Goal: Transaction & Acquisition: Subscribe to service/newsletter

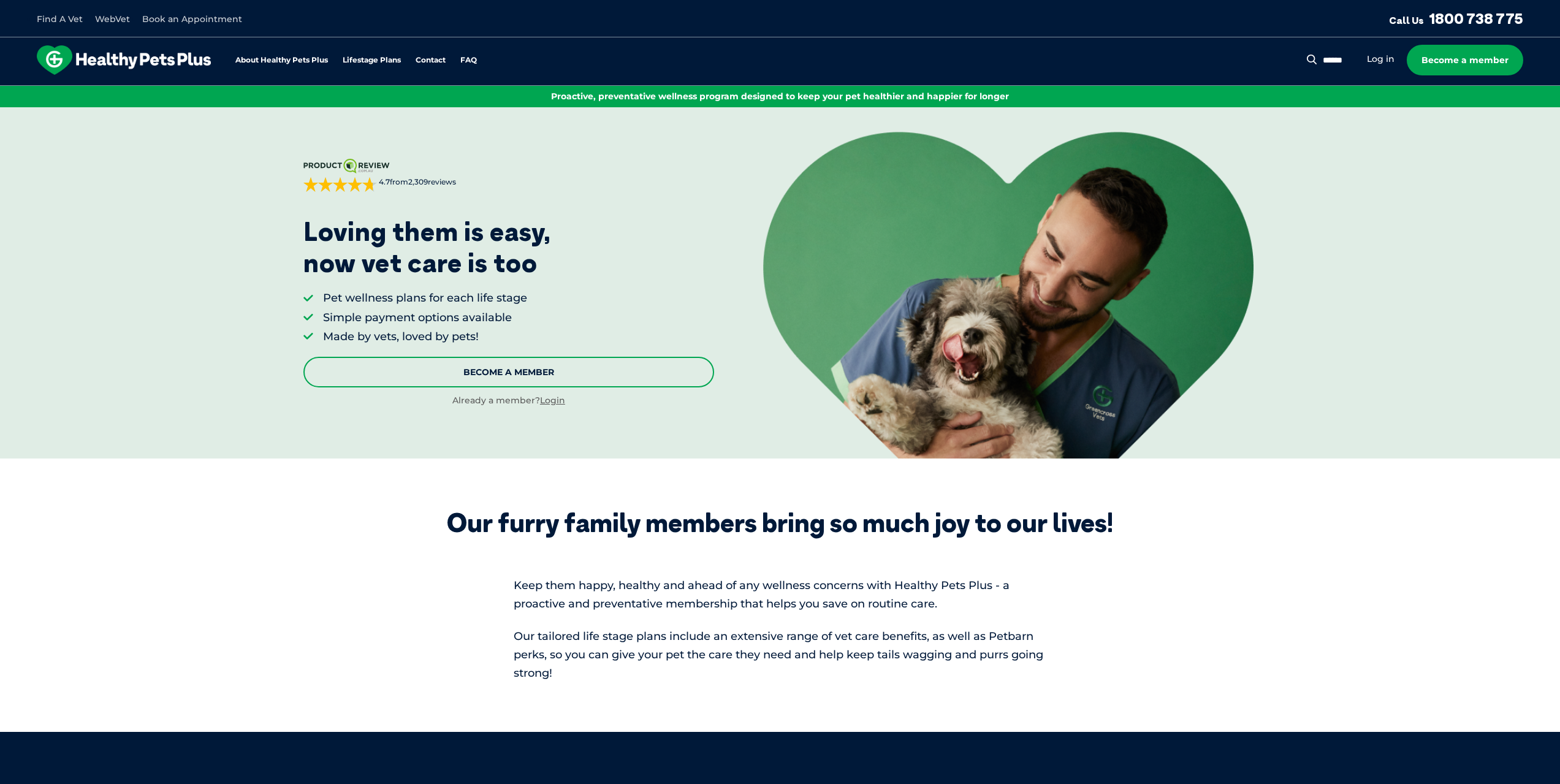
click at [527, 372] on link "Become A Member" at bounding box center [509, 372] width 411 height 31
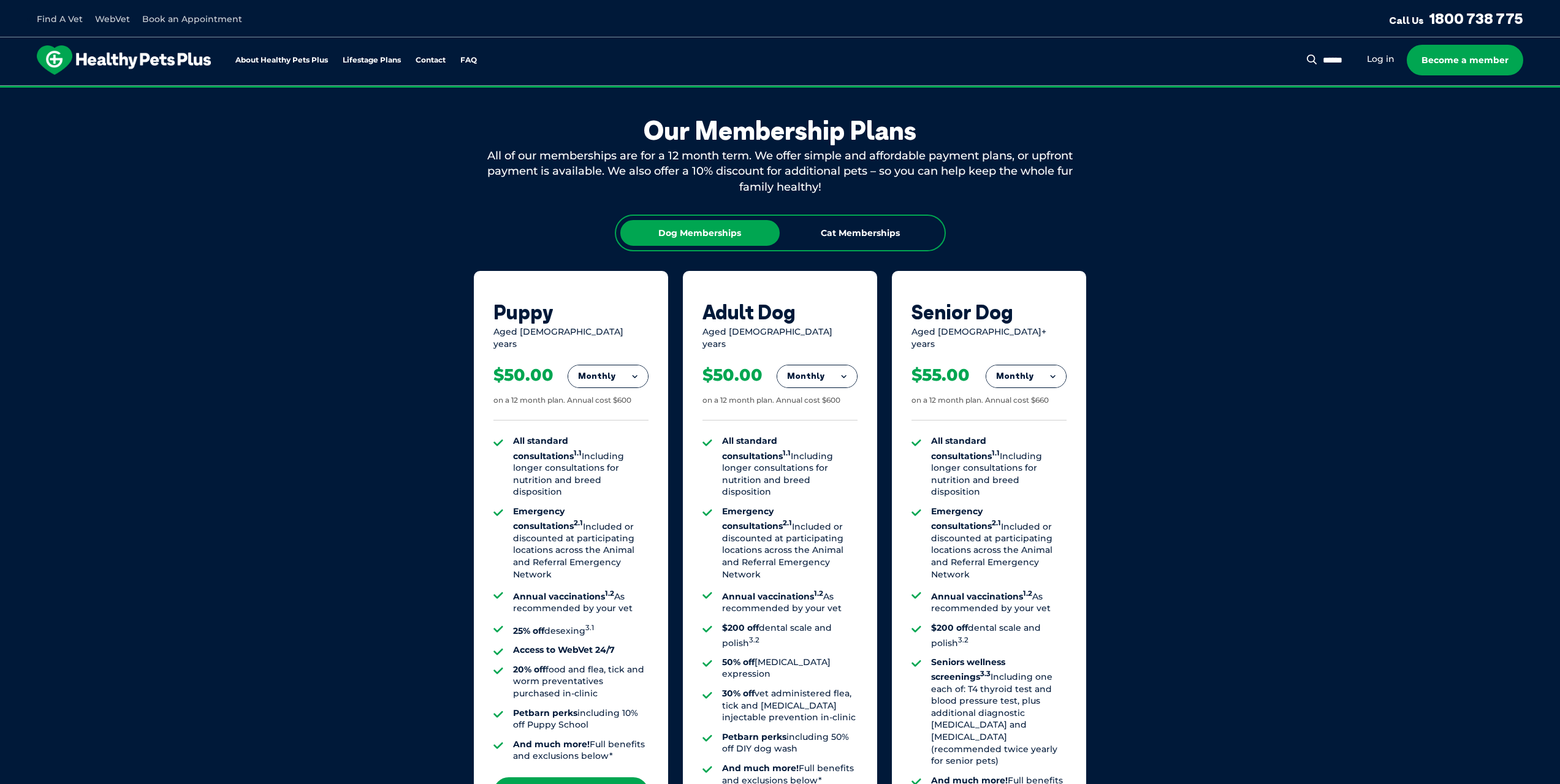
scroll to position [683, 0]
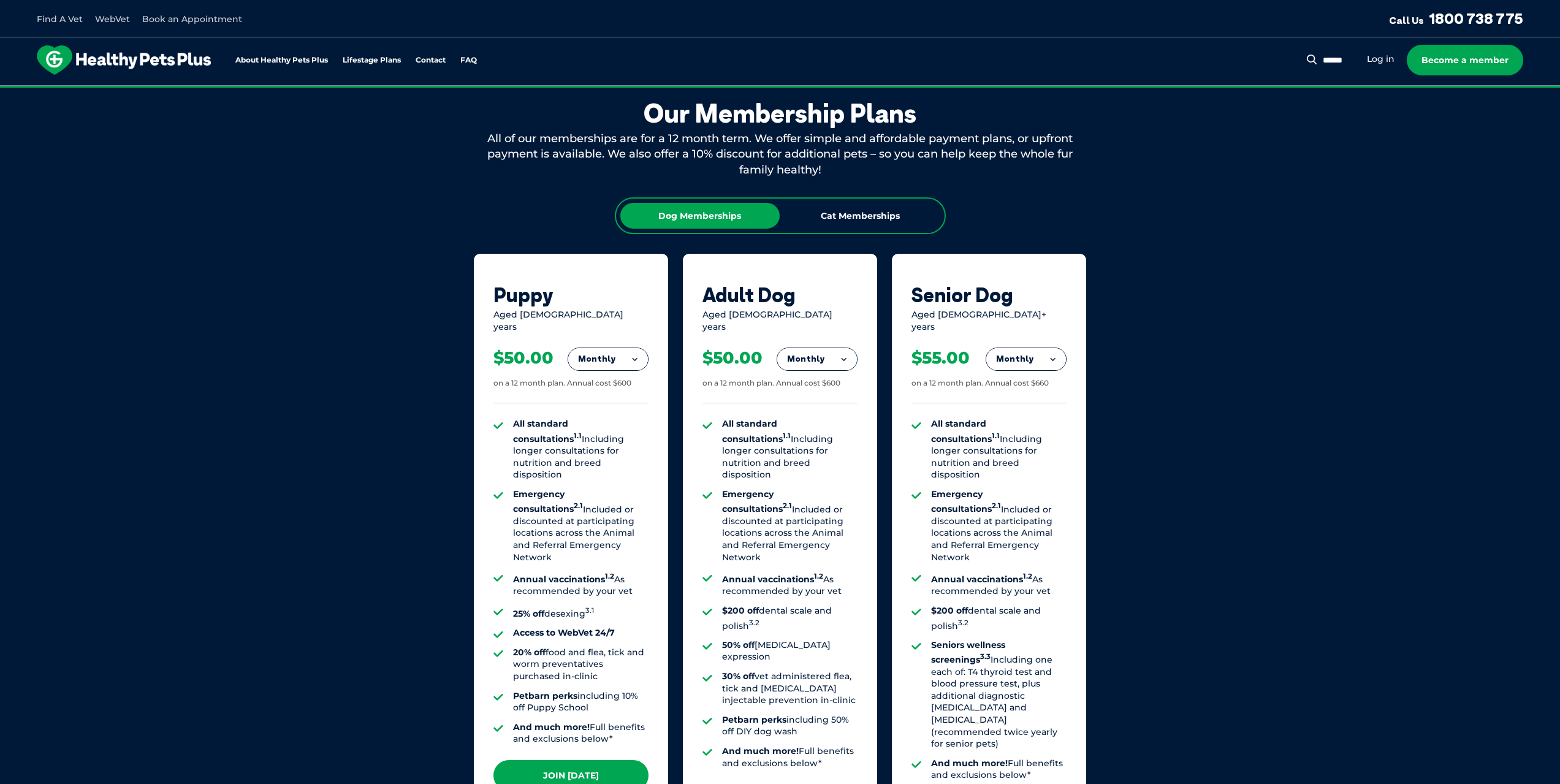
click at [615, 351] on button "Monthly" at bounding box center [608, 359] width 80 height 22
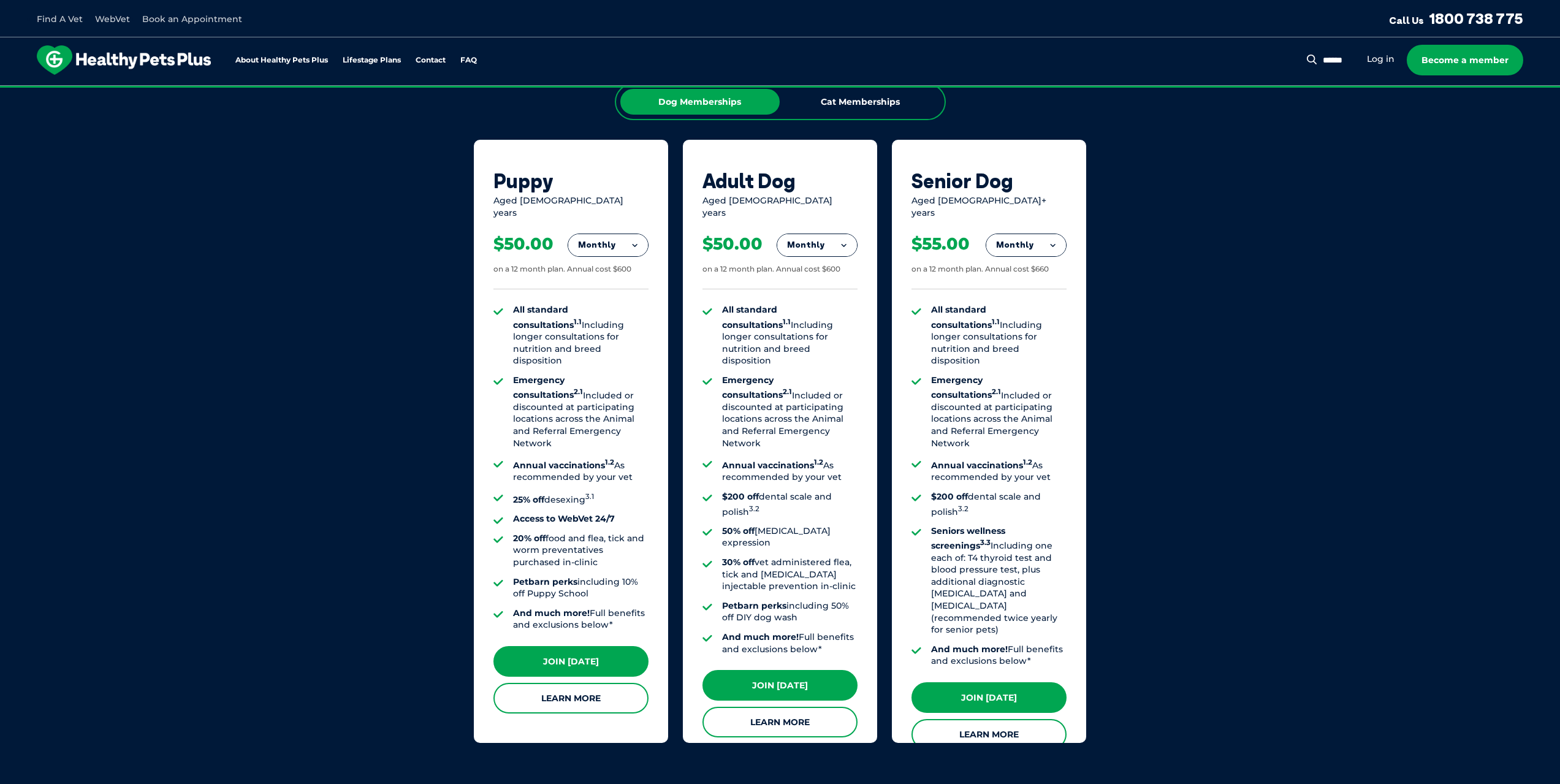
scroll to position [805, 0]
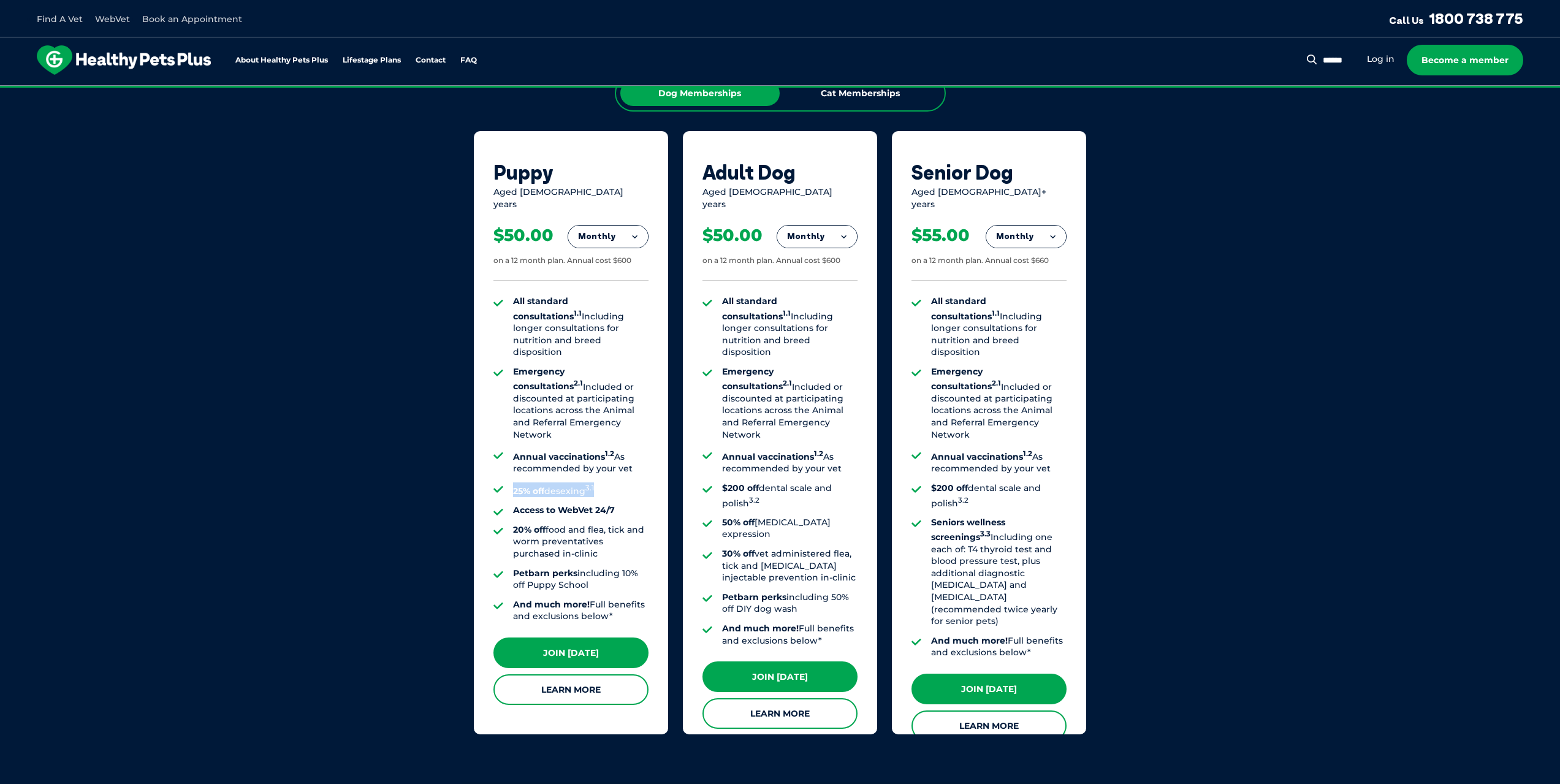
drag, startPoint x: 512, startPoint y: 459, endPoint x: 604, endPoint y: 458, distance: 92.0
click at [604, 482] on li "25% off desexing 3.1" at bounding box center [580, 489] width 135 height 14
drag, startPoint x: 526, startPoint y: 479, endPoint x: 623, endPoint y: 479, distance: 97.0
click at [623, 504] on li "Access to WebVet 24/7" at bounding box center [580, 510] width 135 height 12
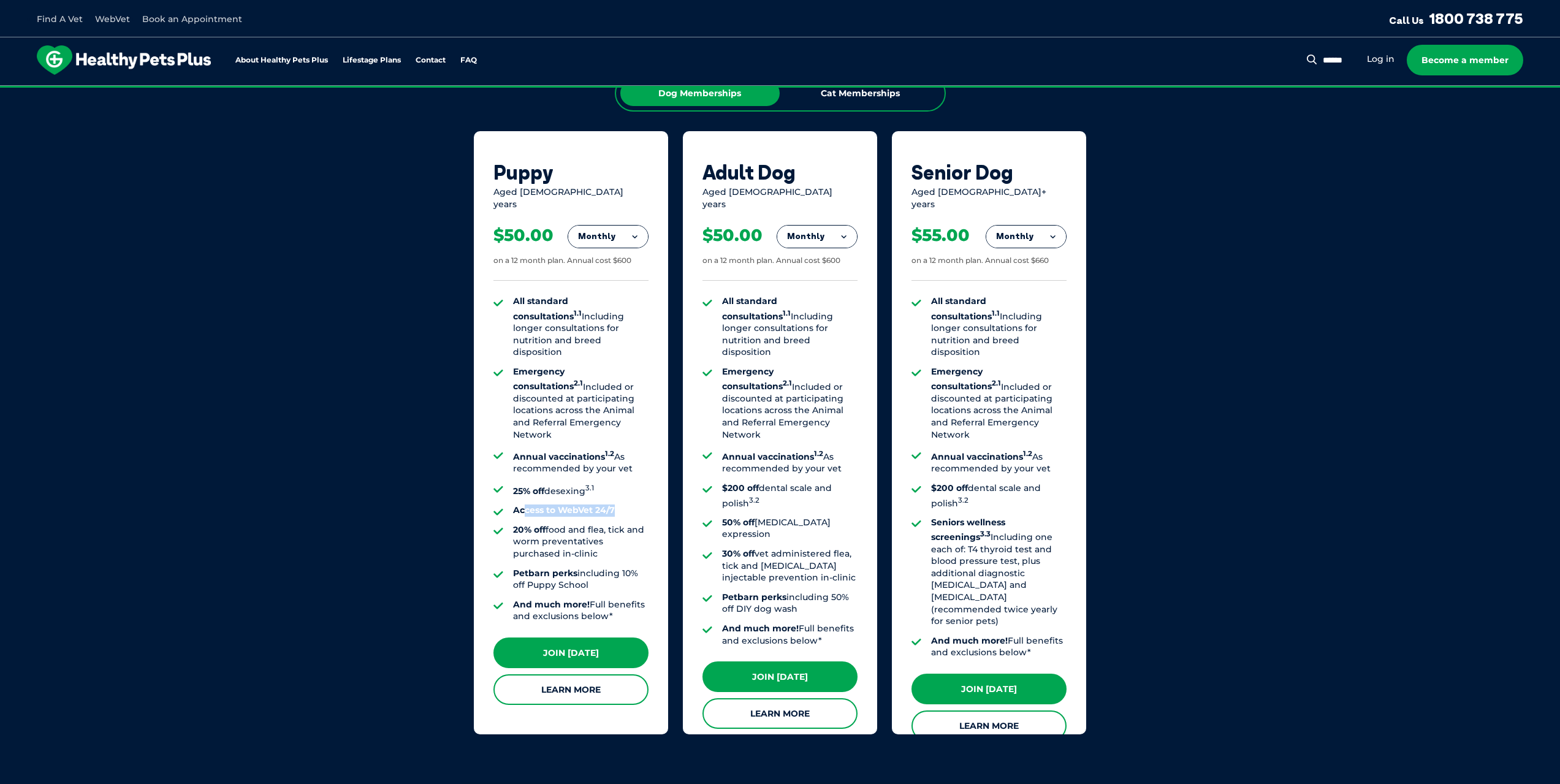
click at [623, 504] on li "Access to WebVet 24/7" at bounding box center [580, 510] width 135 height 12
drag, startPoint x: 537, startPoint y: 495, endPoint x: 618, endPoint y: 520, distance: 84.8
click at [618, 524] on li "20% off food and flea, tick and worm preventatives purchased in-clinic" at bounding box center [580, 542] width 135 height 37
drag, startPoint x: 586, startPoint y: 547, endPoint x: 538, endPoint y: 542, distance: 48.3
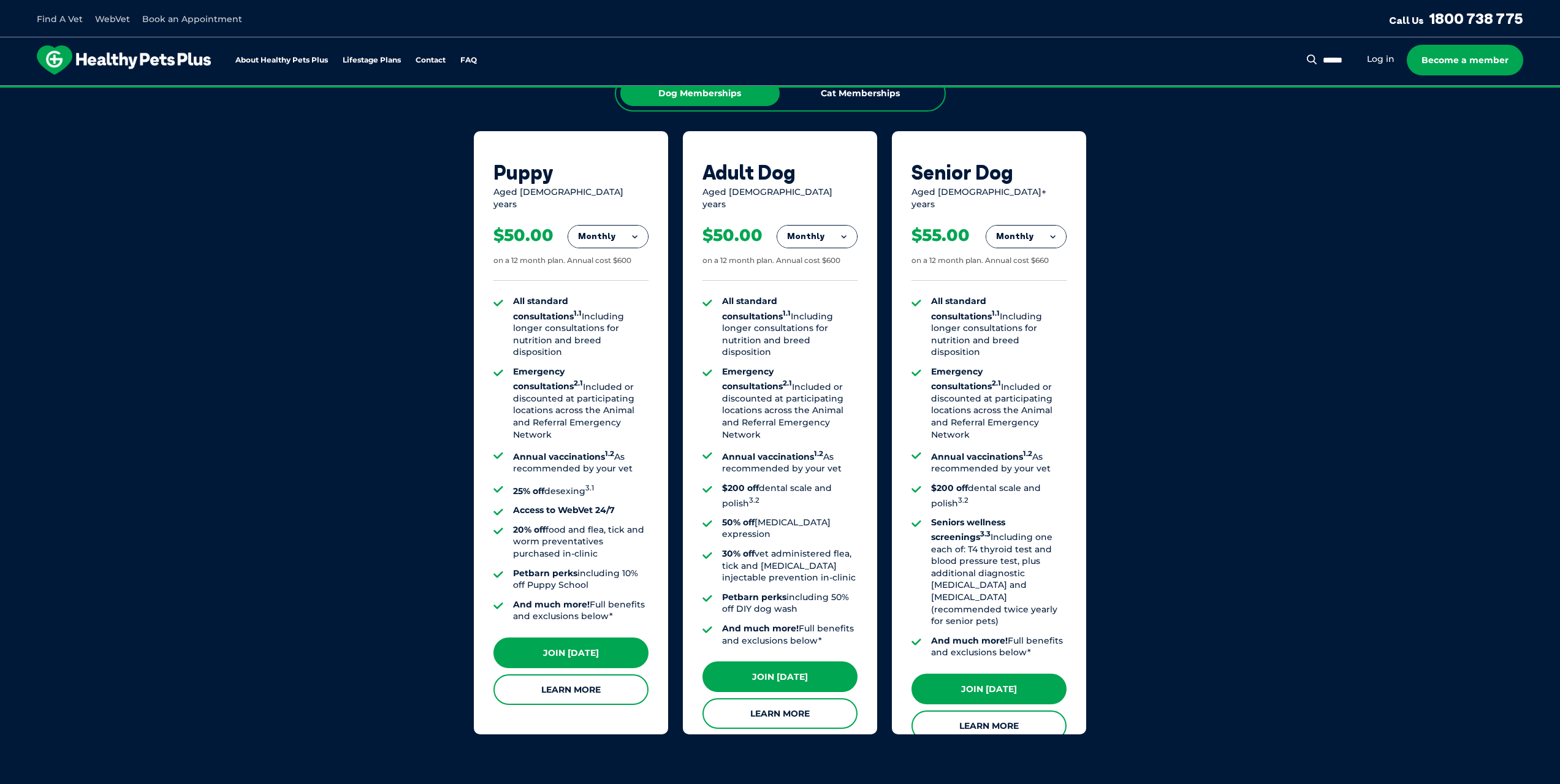
click at [540, 567] on li "Petbarn perks including 10% off Puppy School" at bounding box center [580, 579] width 135 height 24
drag, startPoint x: 536, startPoint y: 542, endPoint x: 521, endPoint y: 541, distance: 15.0
click at [532, 567] on strong "Petbarn perks" at bounding box center [545, 572] width 65 height 11
drag, startPoint x: 523, startPoint y: 543, endPoint x: 605, endPoint y: 565, distance: 84.9
click at [602, 565] on ul "All standard consultations 1.1 Including longer consultations for nutrition and…" at bounding box center [571, 458] width 155 height 327
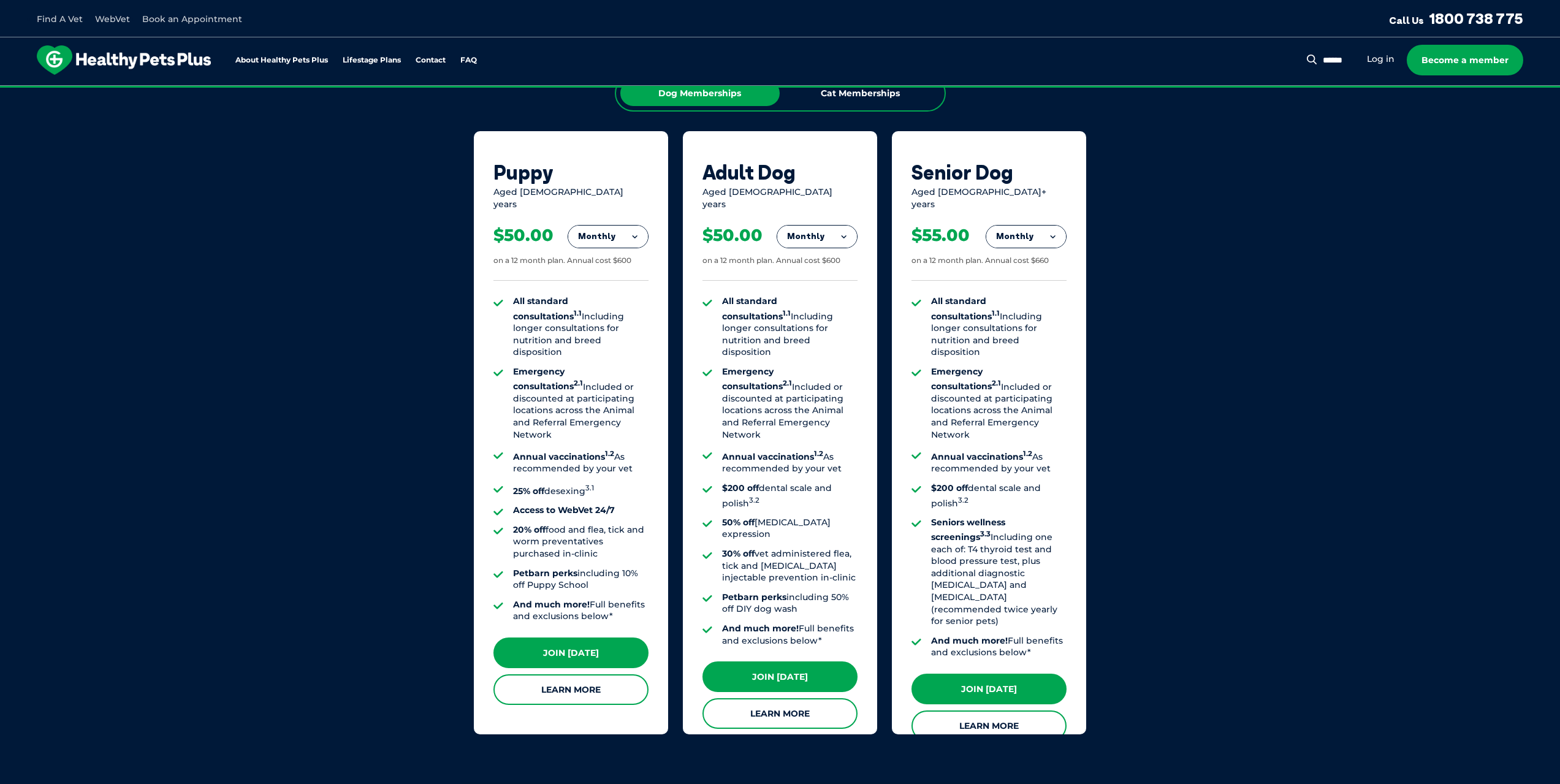
click at [608, 599] on li "And much more! Full benefits and exclusions below*" at bounding box center [580, 611] width 135 height 24
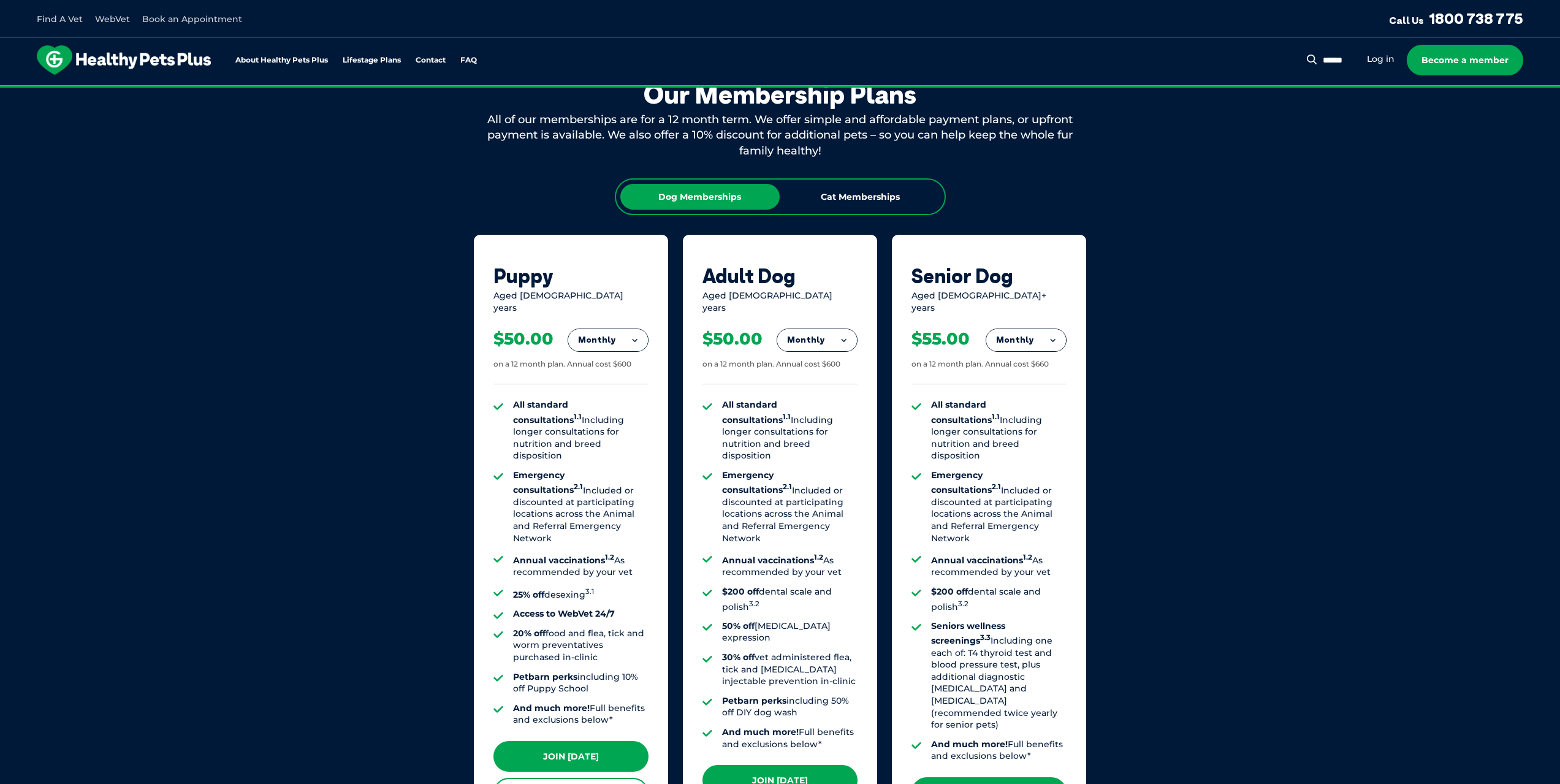
scroll to position [683, 0]
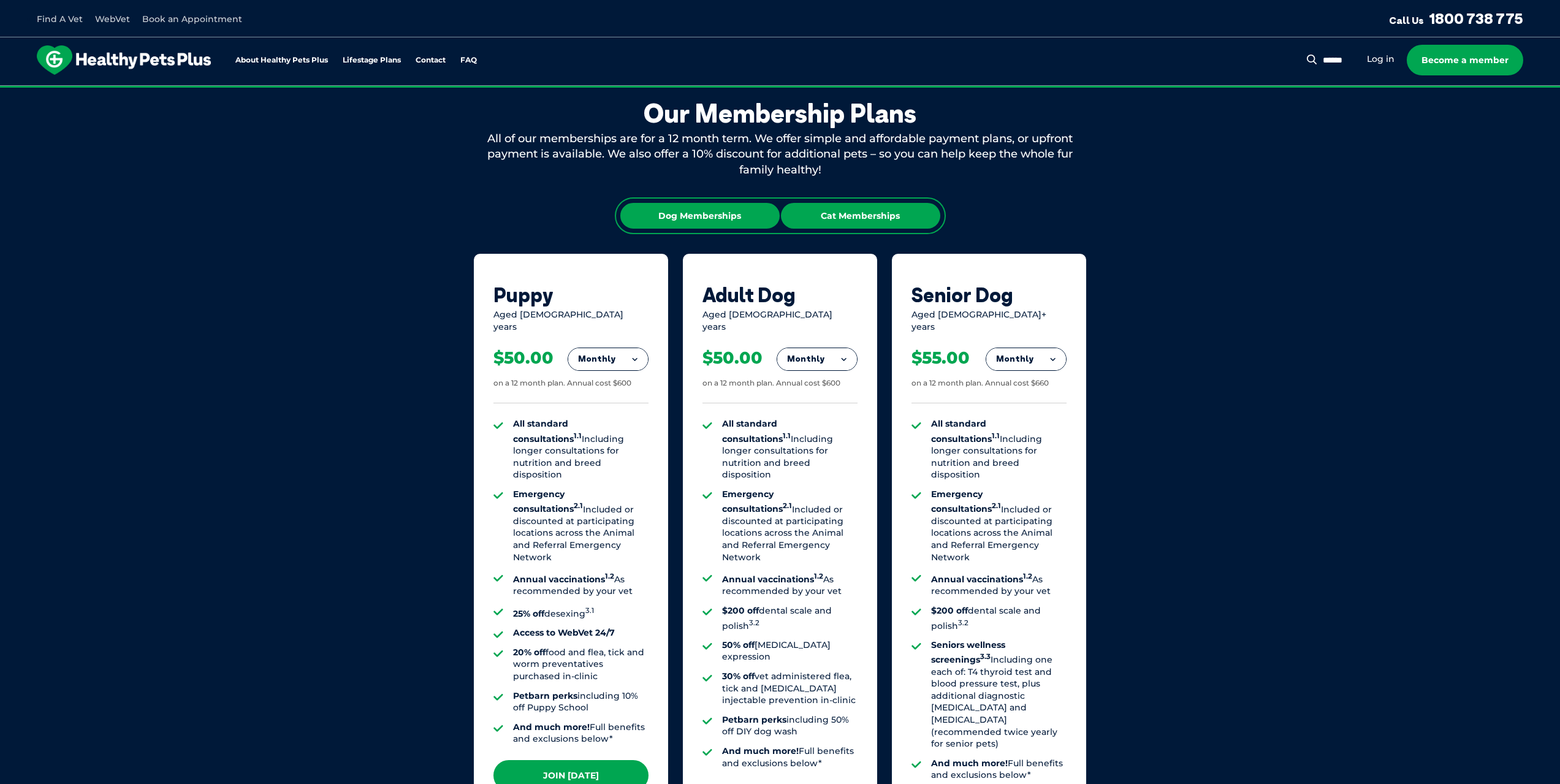
click at [859, 218] on div "Cat Memberships" at bounding box center [860, 215] width 159 height 26
click at [753, 213] on div "Dog Memberships" at bounding box center [699, 215] width 159 height 26
click at [623, 361] on div "Monthly Fortnightly Monthly Yearly" at bounding box center [607, 359] width 81 height 23
click at [624, 355] on button "Monthly" at bounding box center [608, 359] width 80 height 22
click at [611, 433] on li "Yearly" at bounding box center [608, 443] width 80 height 29
